Goal: Navigation & Orientation: Find specific page/section

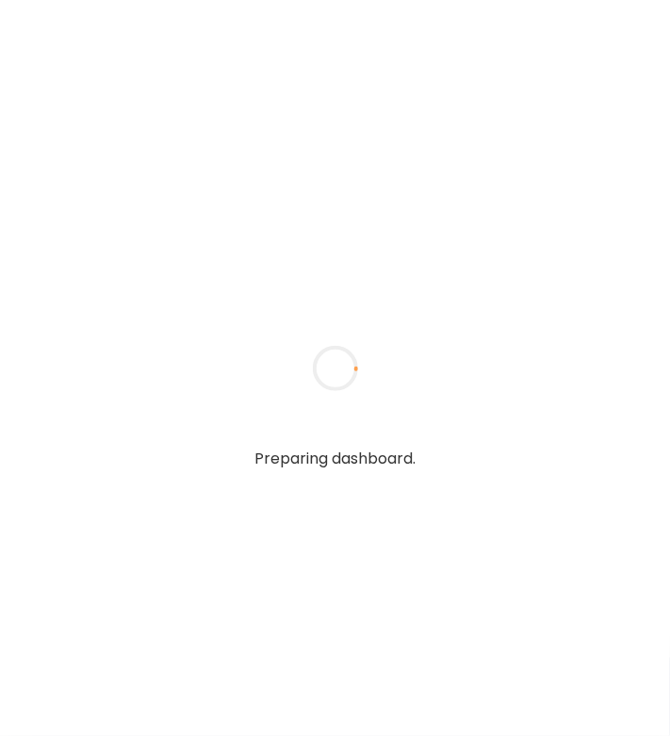
type input "**********"
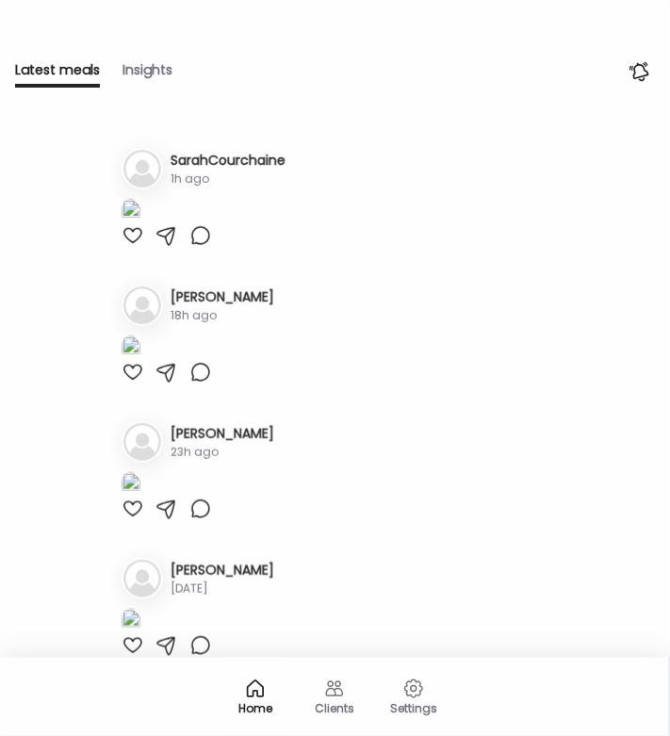
click at [153, 67] on div "Insights" at bounding box center [148, 73] width 50 height 27
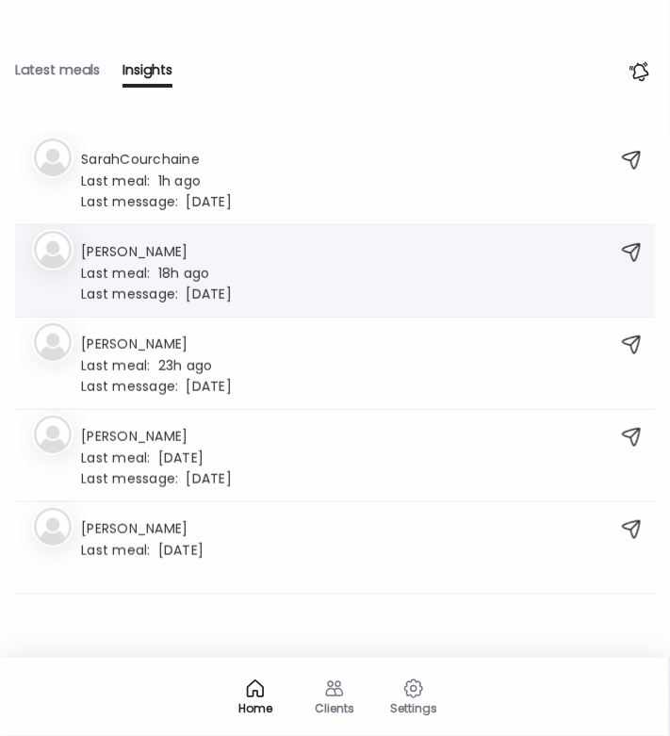
click at [57, 257] on img at bounding box center [53, 250] width 38 height 38
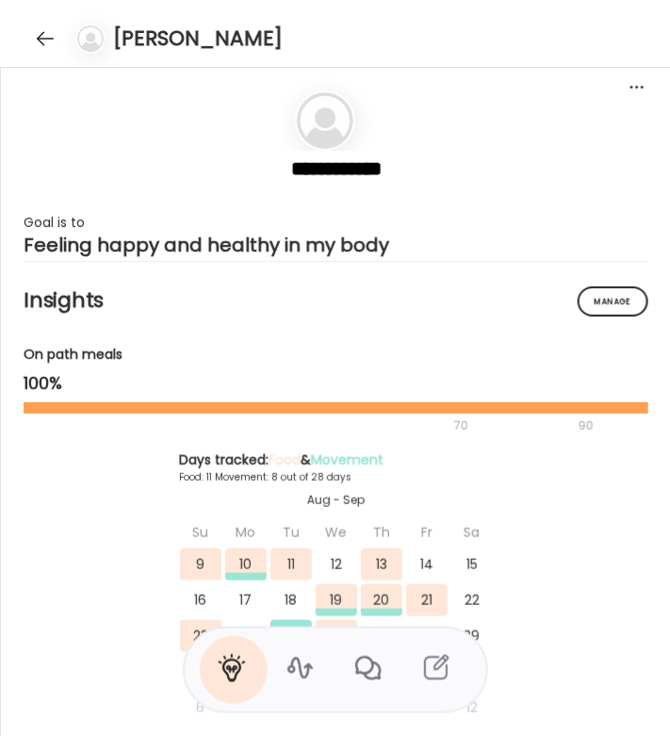
click at [436, 676] on icon at bounding box center [436, 668] width 30 height 30
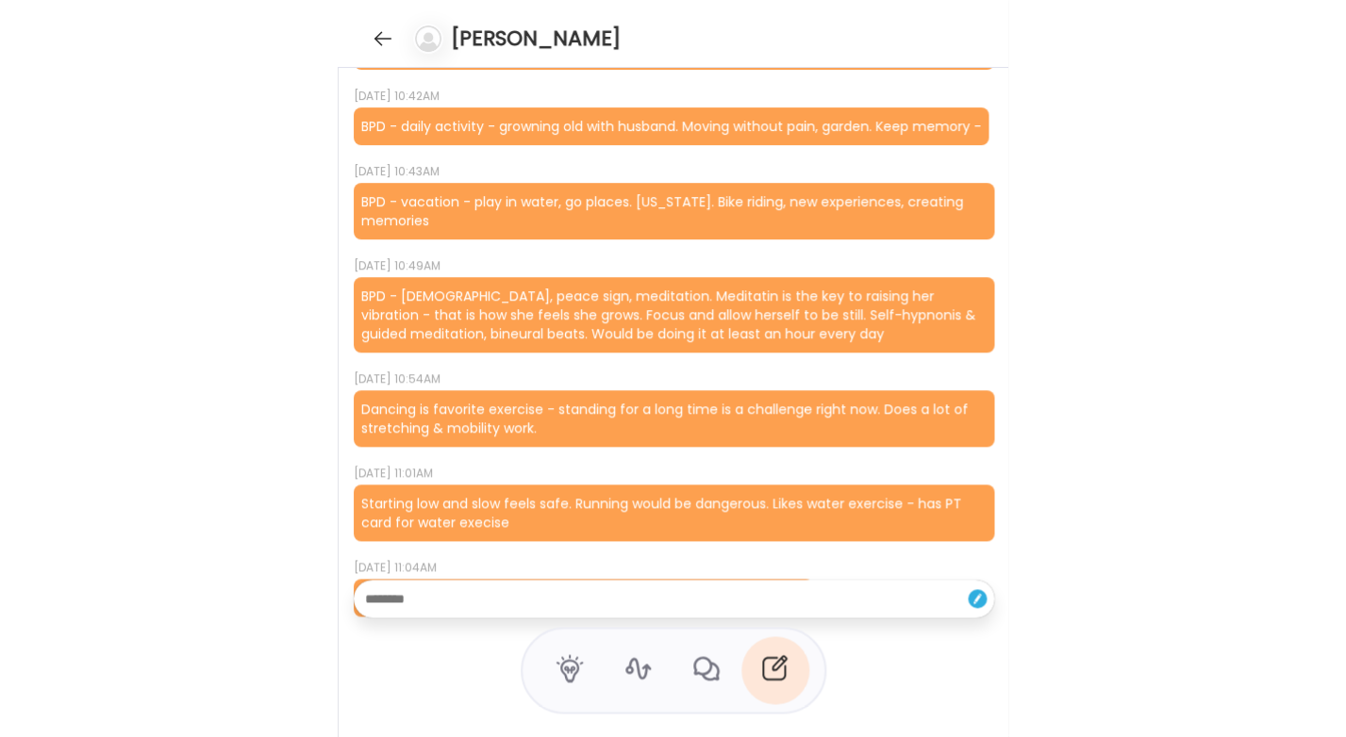
scroll to position [1077, 0]
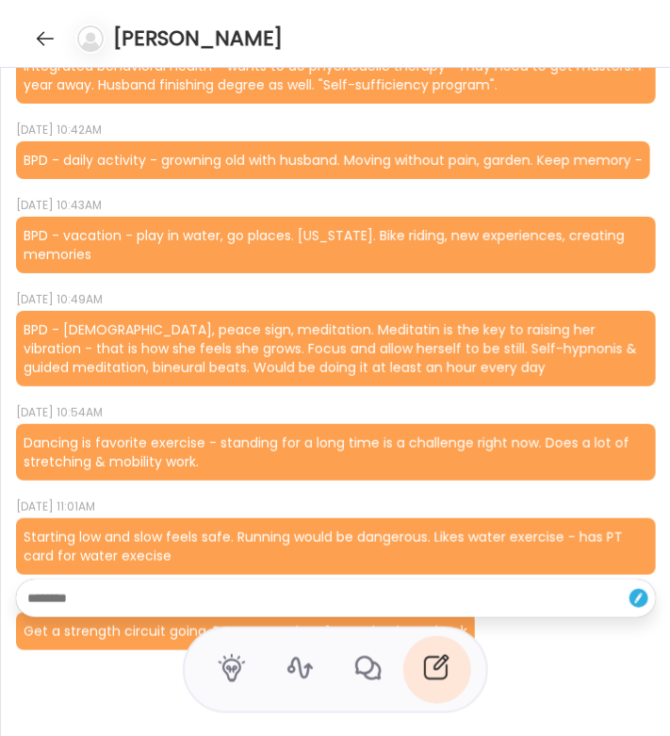
drag, startPoint x: 593, startPoint y: 597, endPoint x: 492, endPoint y: 519, distance: 127.7
click at [492, 519] on div "[DATE] 10:05AM PVC's - where the bottom of the heart doesnt keep up with the to…" at bounding box center [336, 402] width 670 height 669
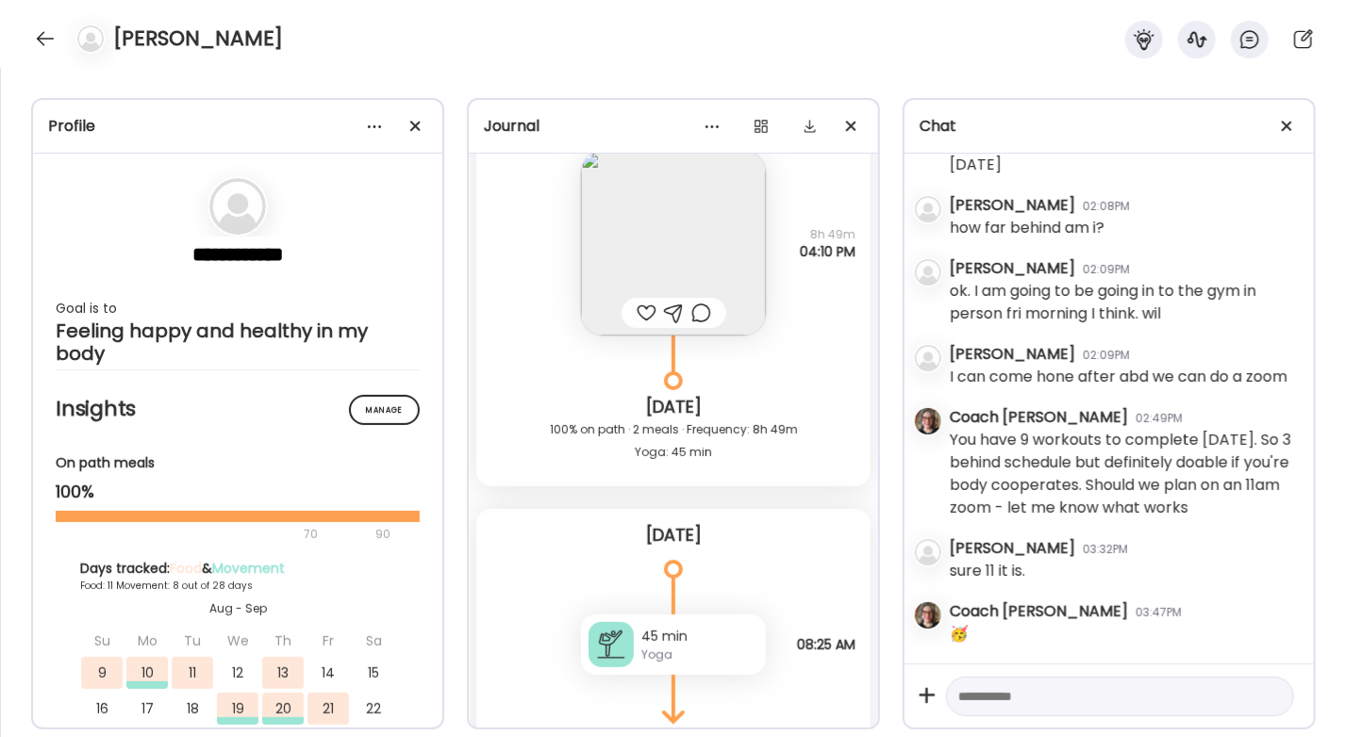
scroll to position [12540, 0]
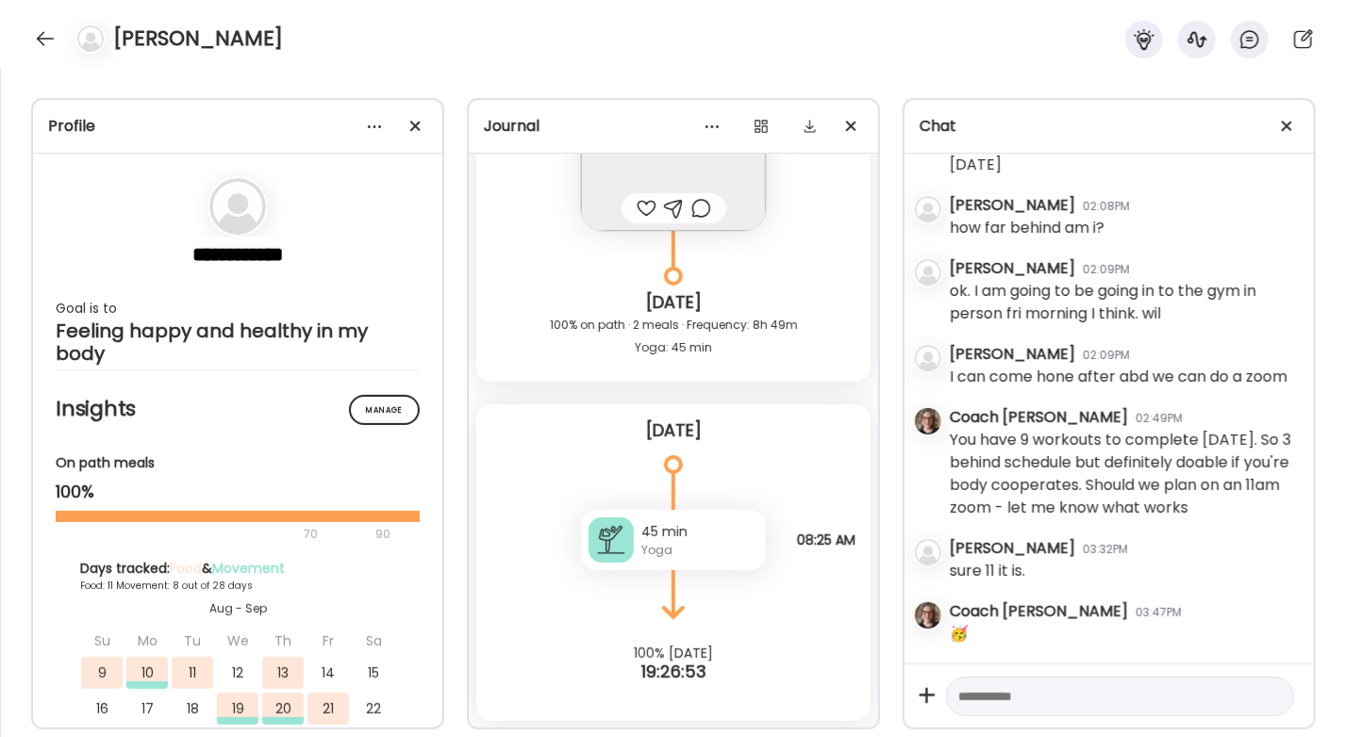
click at [638, 215] on div at bounding box center [647, 208] width 20 height 23
click at [41, 46] on div at bounding box center [45, 39] width 30 height 30
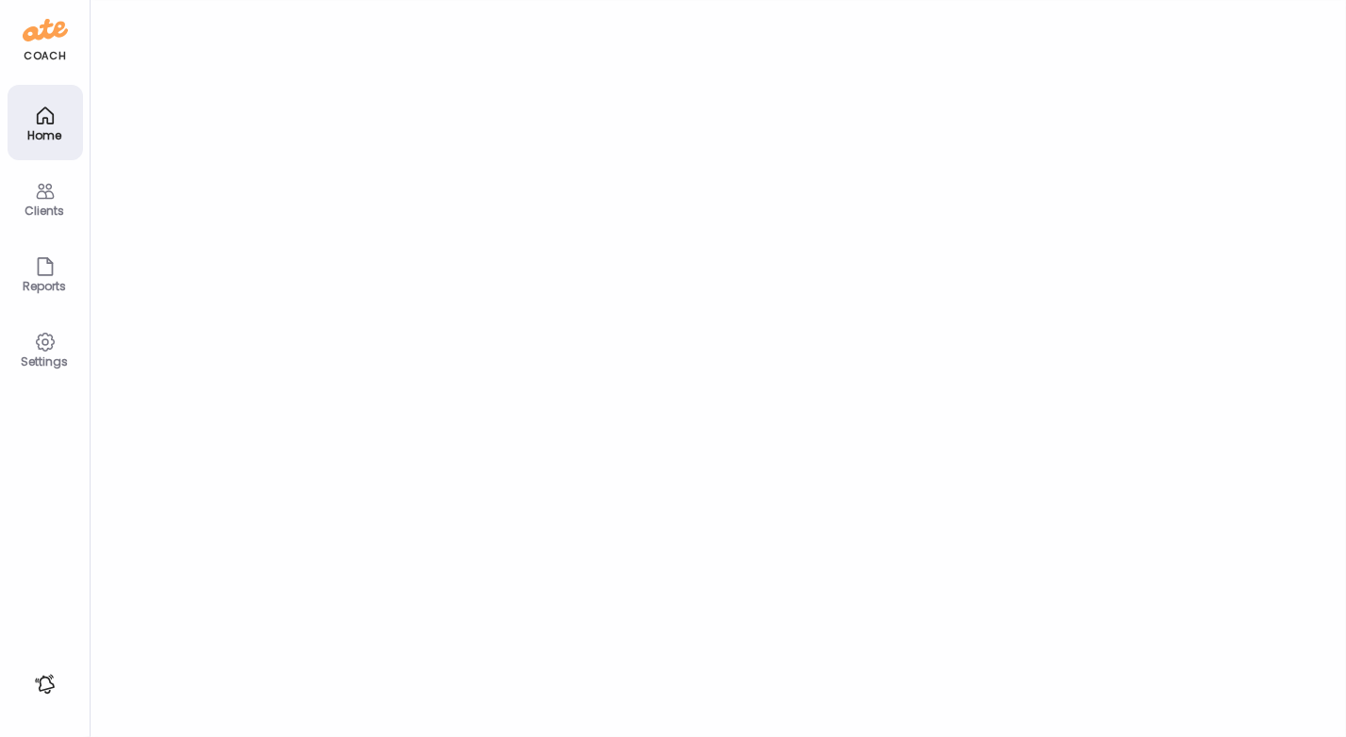
click at [40, 205] on div "Clients" at bounding box center [45, 211] width 68 height 12
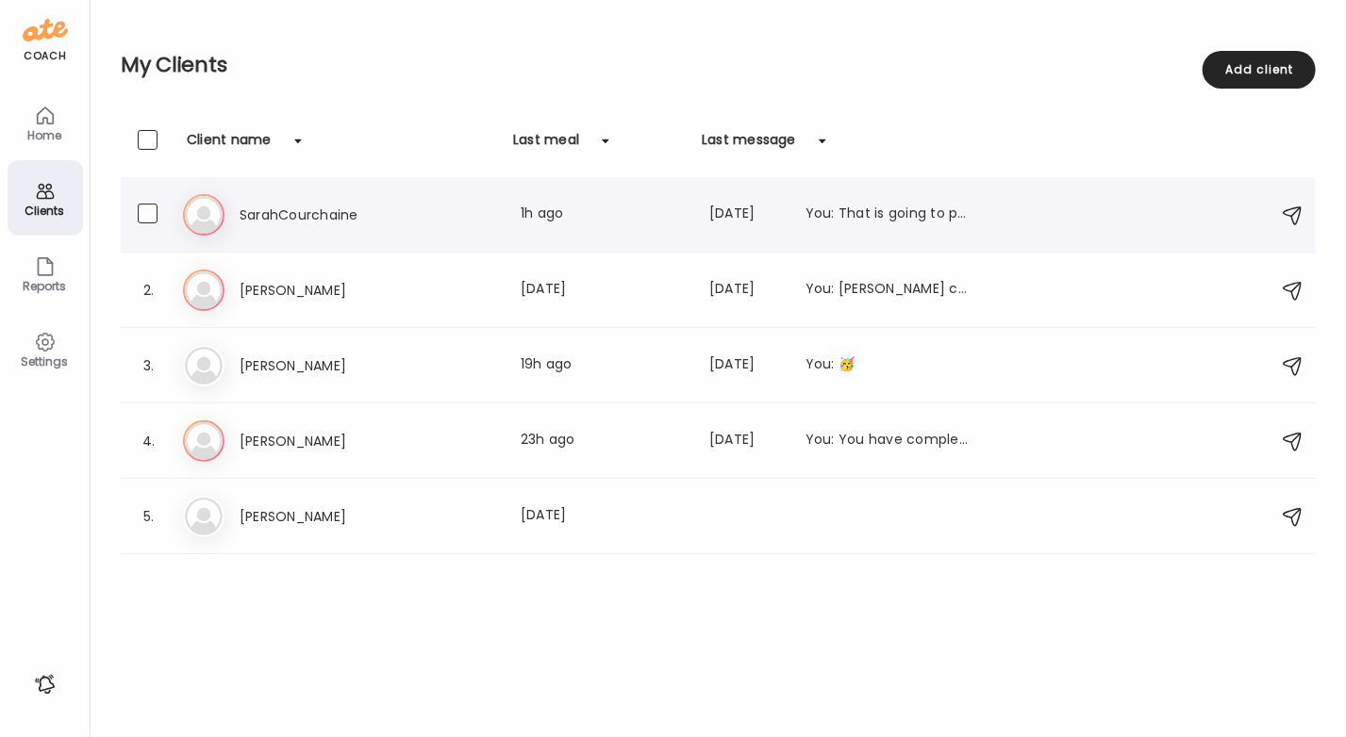
click at [345, 210] on h3 "SarahCourchaine" at bounding box center [323, 215] width 166 height 23
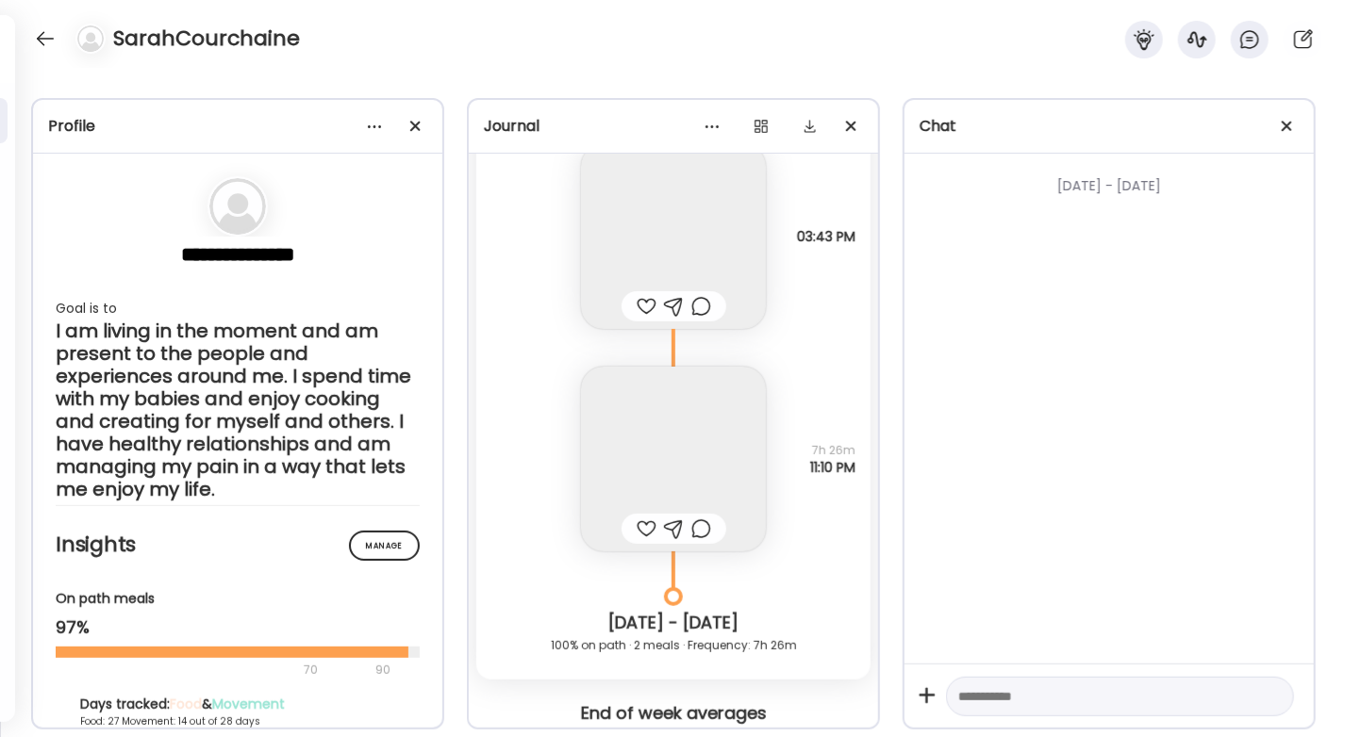
scroll to position [34586, 0]
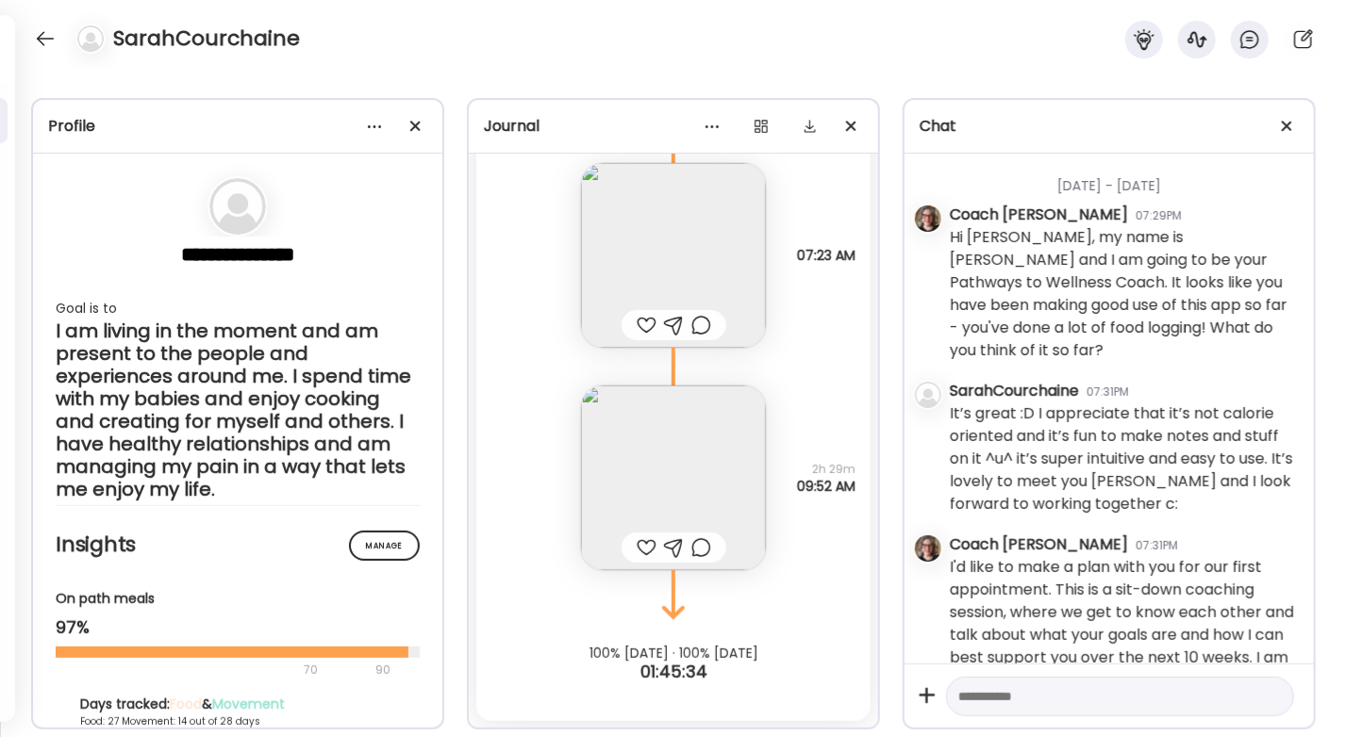
click at [637, 547] on div at bounding box center [647, 548] width 20 height 23
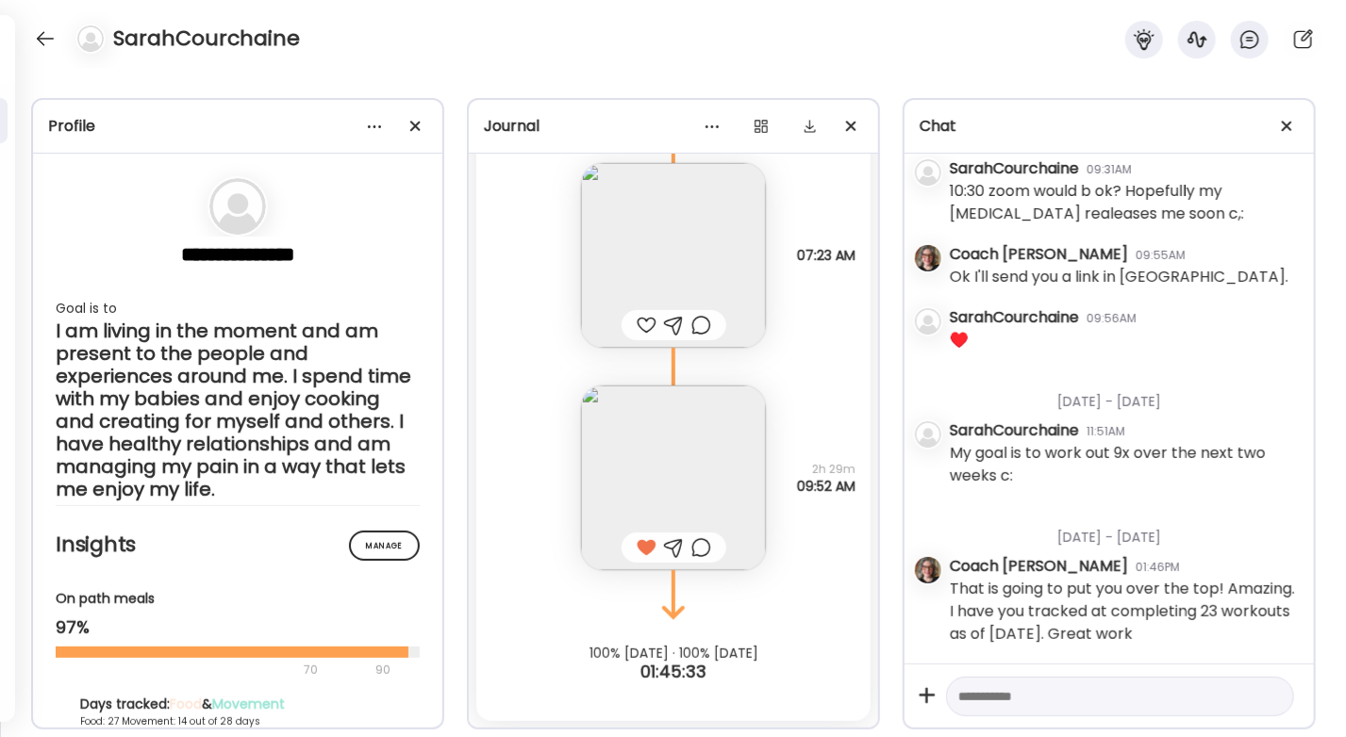
click at [637, 325] on div at bounding box center [647, 325] width 20 height 23
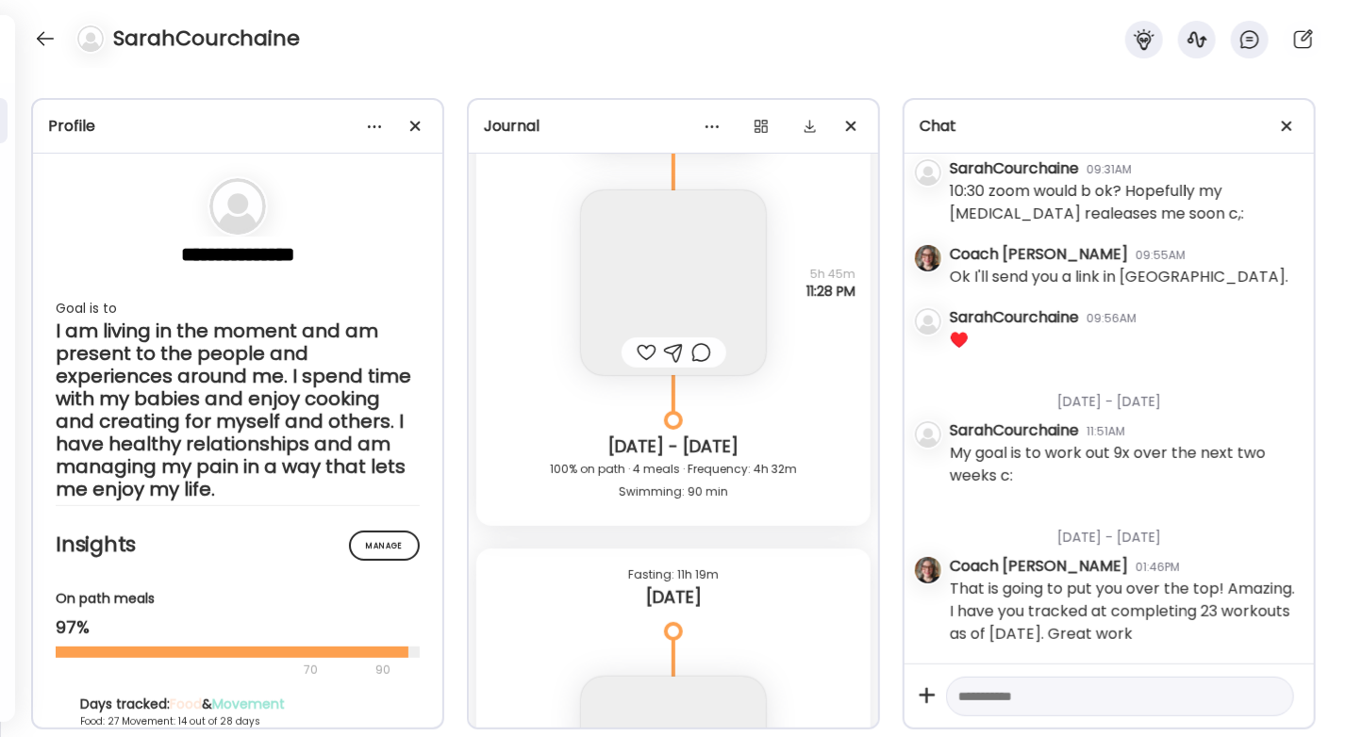
scroll to position [31941, 0]
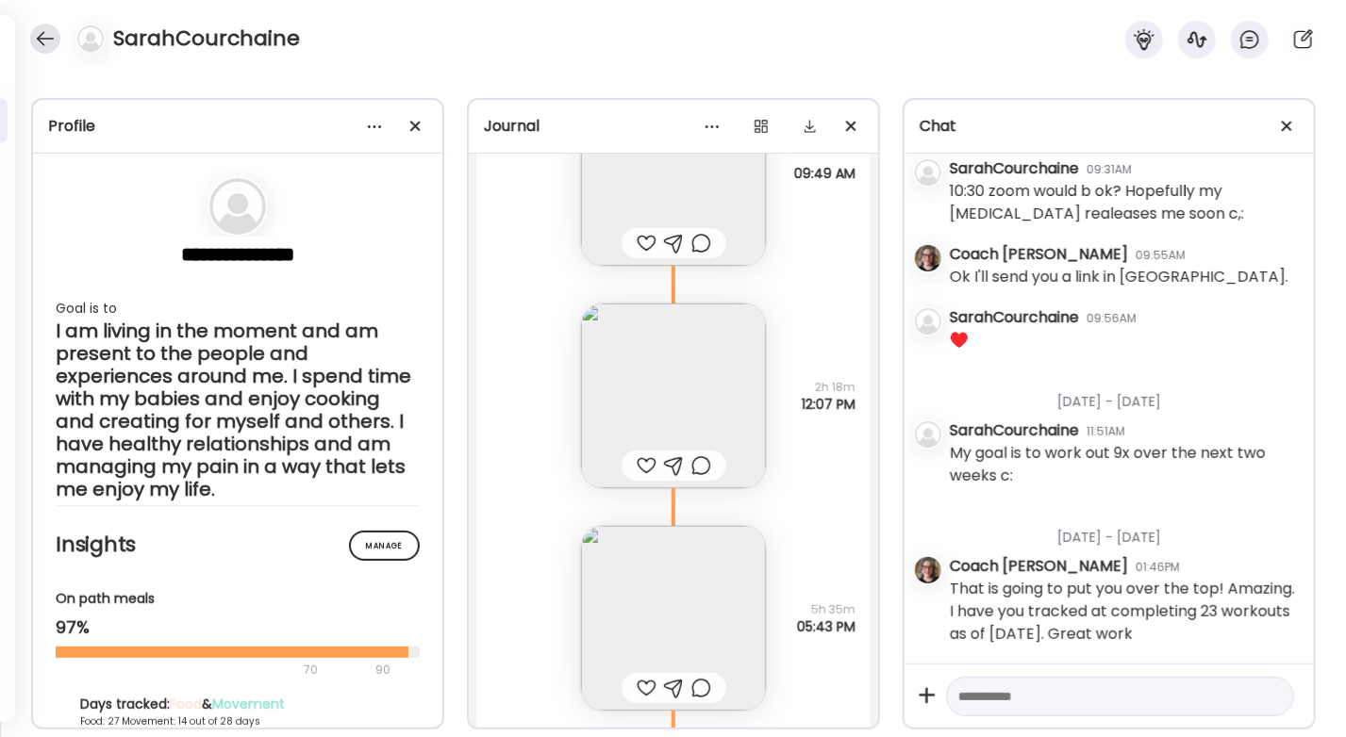
click at [32, 43] on div at bounding box center [45, 39] width 30 height 30
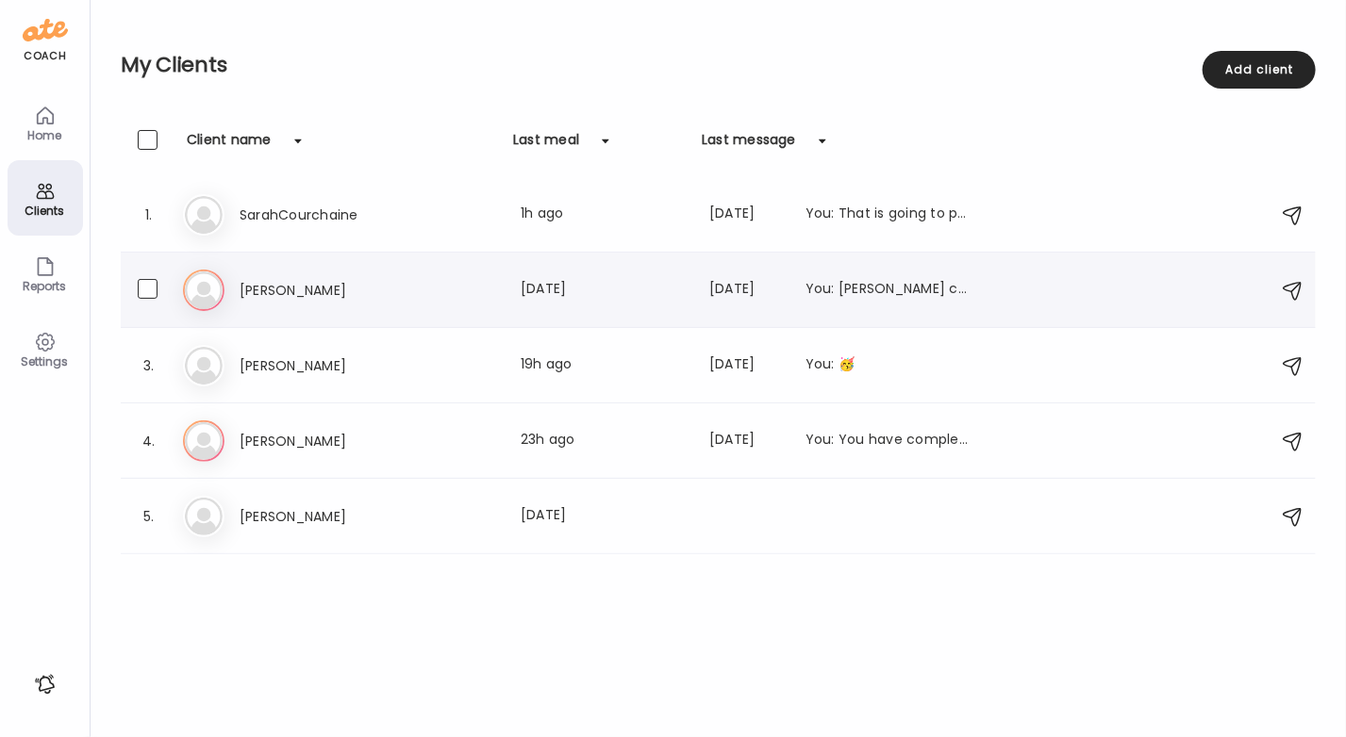
click at [261, 302] on div "[PERSON_NAME] Last meal: [DATE] Last message: [DATE] You: [PERSON_NAME] you hve…" at bounding box center [721, 290] width 1076 height 41
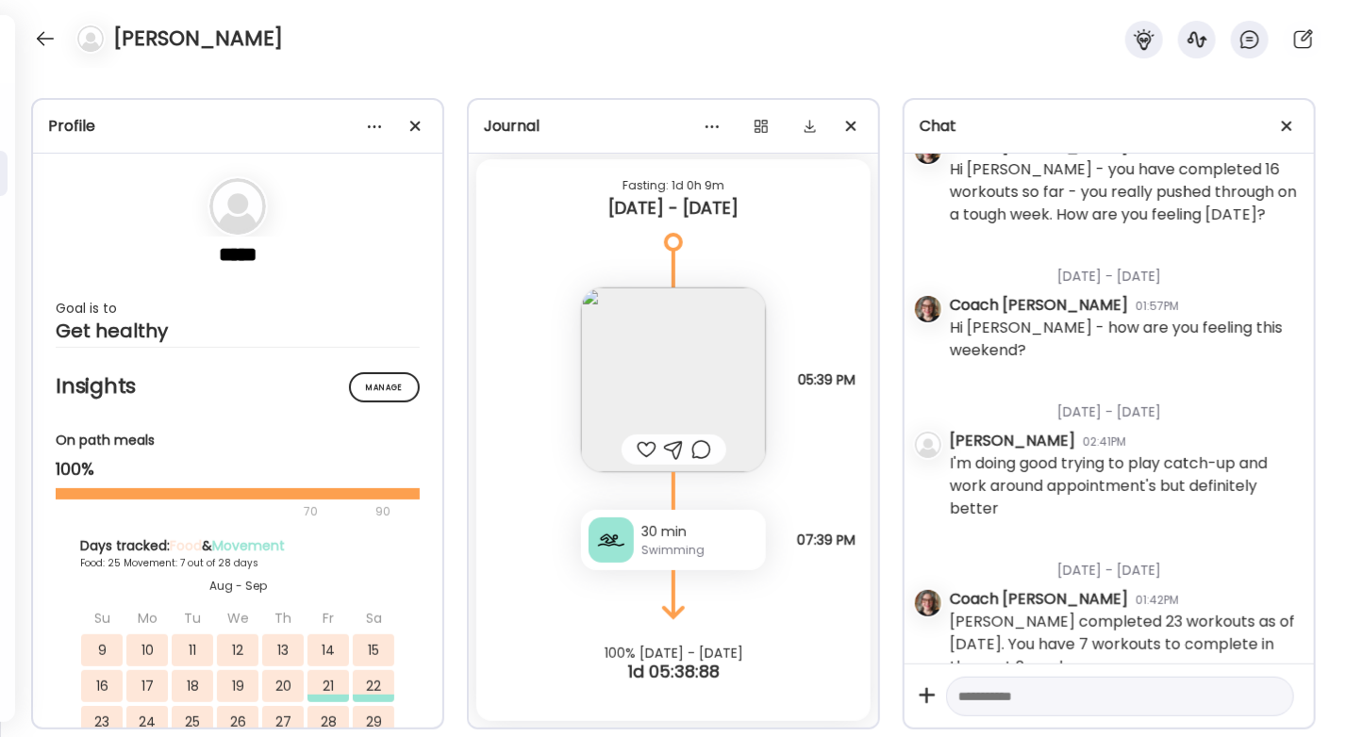
scroll to position [2724, 0]
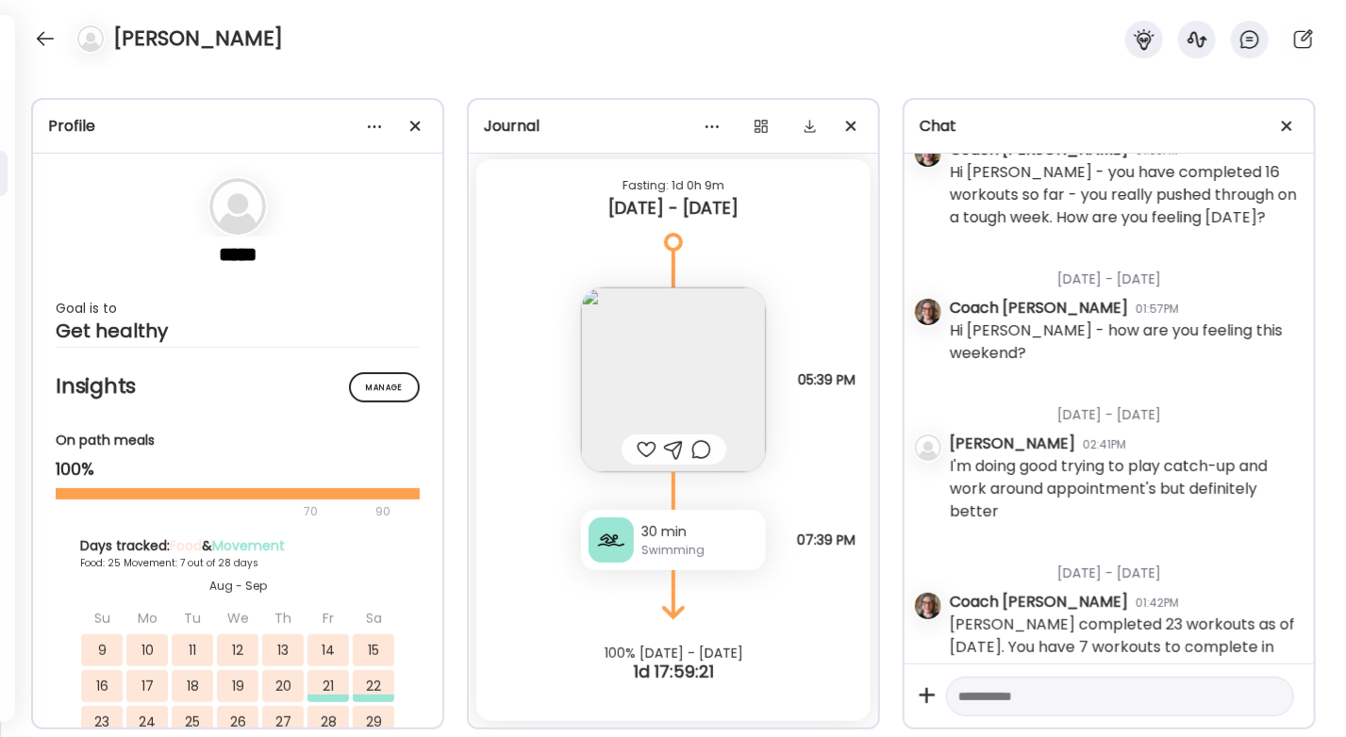
click at [642, 448] on div at bounding box center [647, 449] width 20 height 23
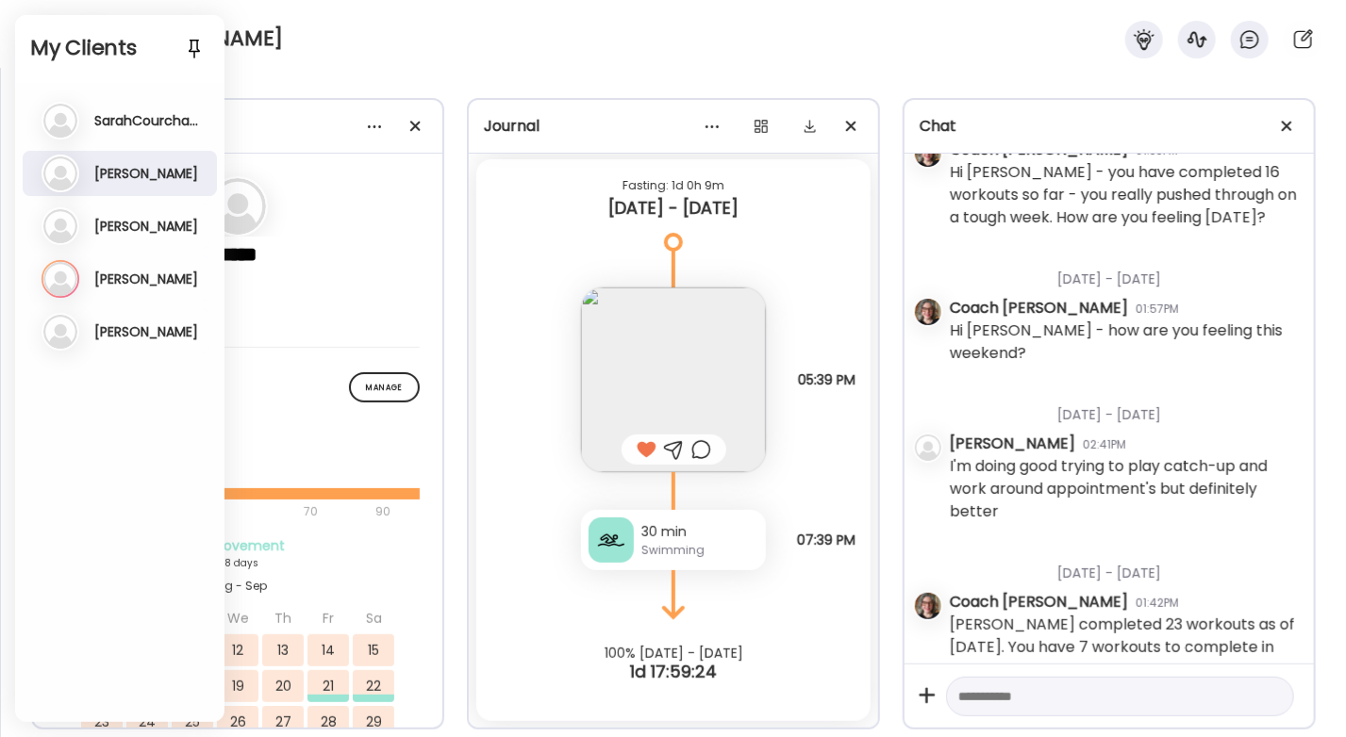
click at [123, 286] on h3 "[PERSON_NAME]" at bounding box center [146, 279] width 104 height 17
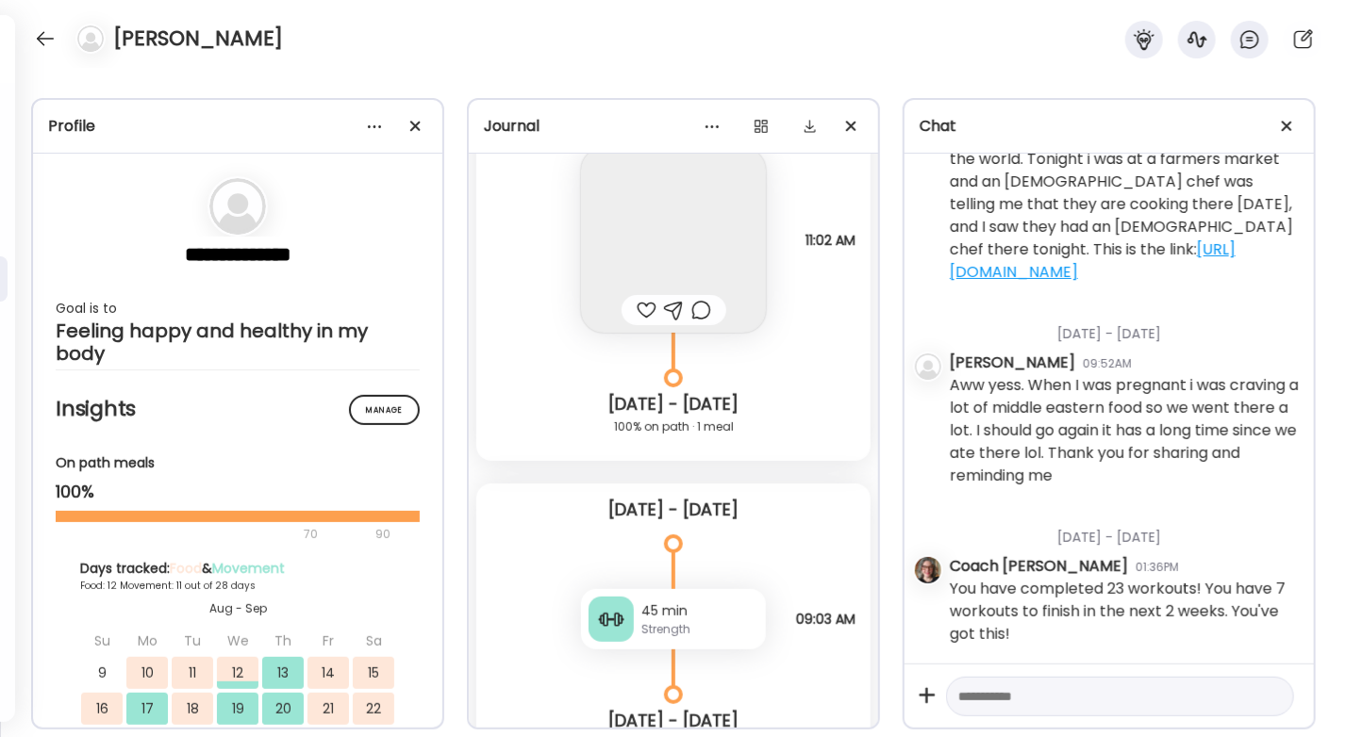
scroll to position [13875, 0]
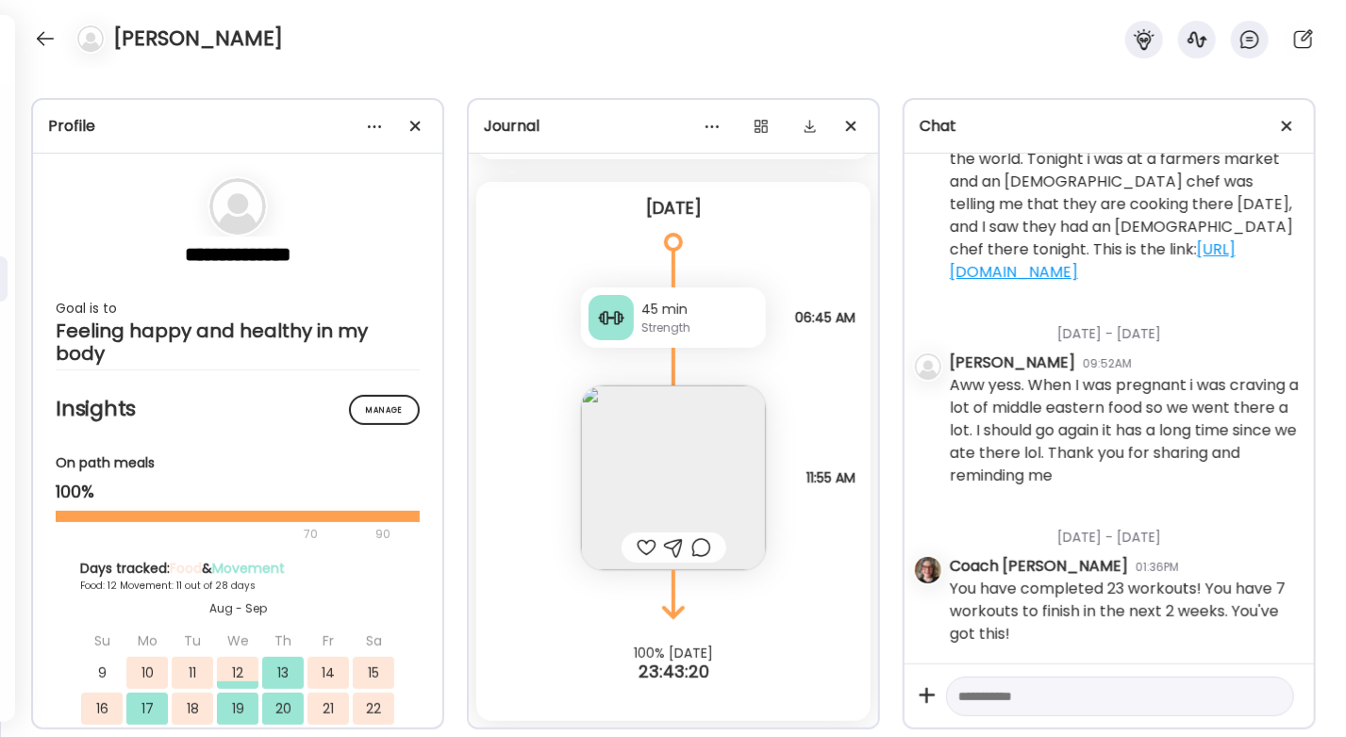
click at [631, 559] on div at bounding box center [673, 548] width 105 height 30
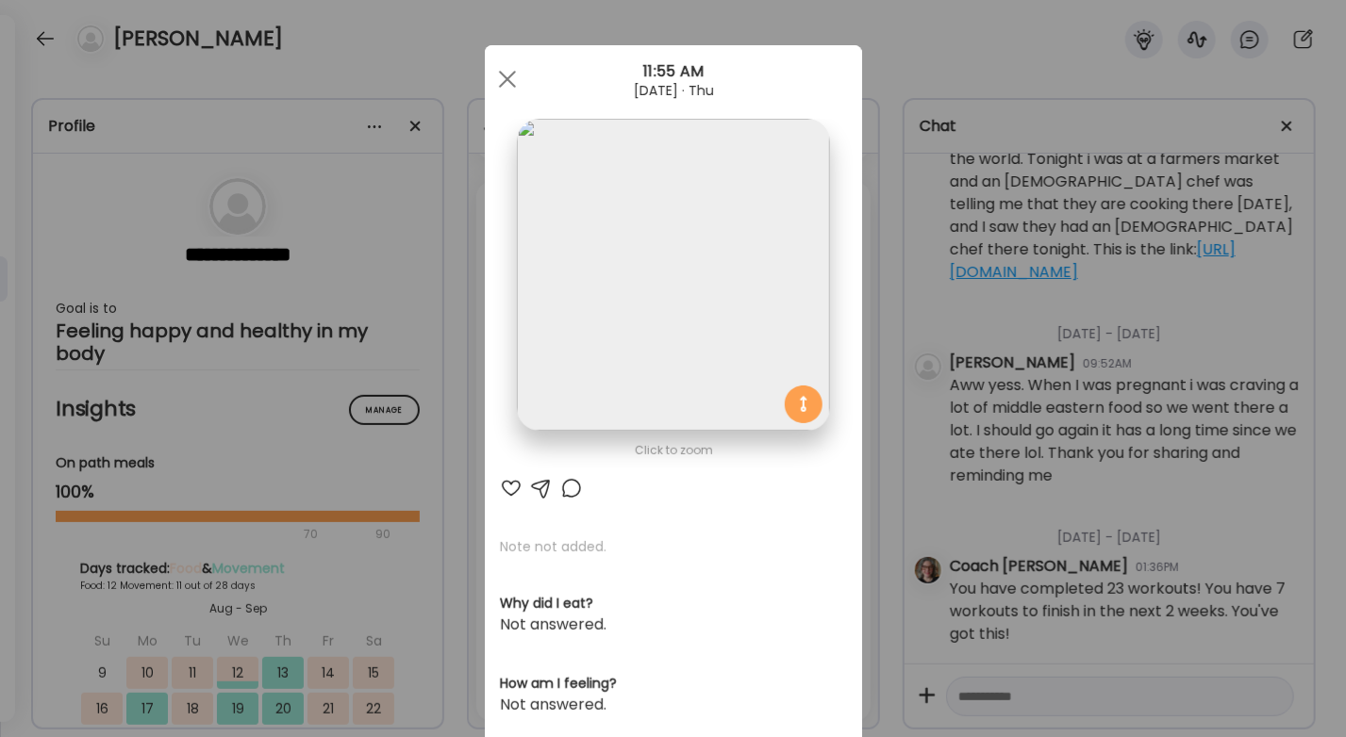
click at [505, 491] on div at bounding box center [511, 488] width 23 height 23
click at [495, 80] on div at bounding box center [507, 79] width 38 height 38
